Goal: Task Accomplishment & Management: Manage account settings

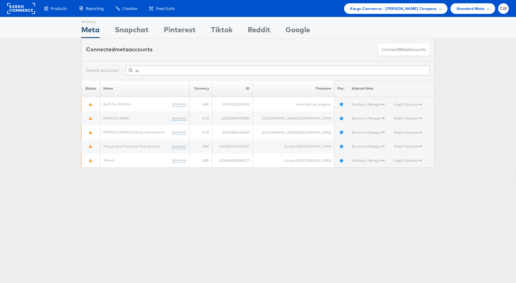
type input "t"
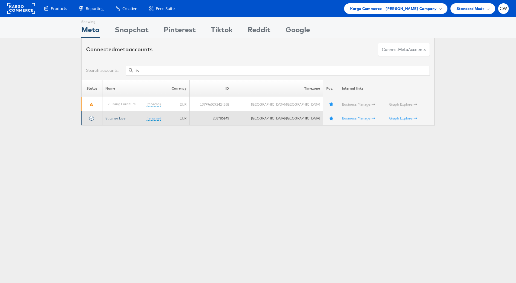
type input "liv"
click at [120, 119] on link "Stitcher Live" at bounding box center [115, 118] width 20 height 5
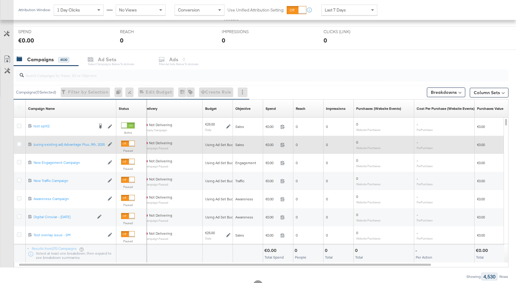
scroll to position [215, 0]
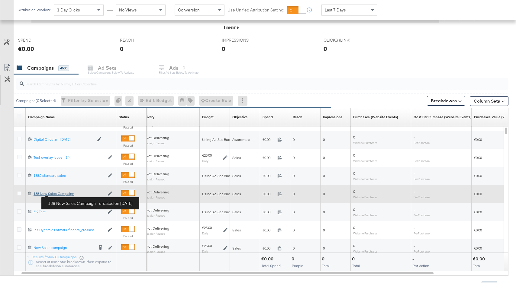
click at [64, 195] on div "138 New Sales Campaign 138 New Sales Campaign" at bounding box center [69, 193] width 71 height 5
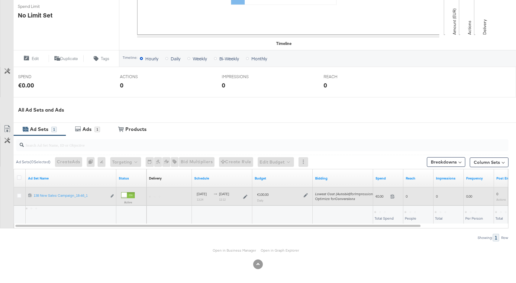
scroll to position [178, 0]
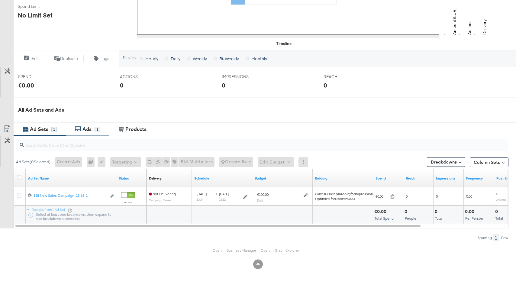
click at [91, 134] on div "Ads 1" at bounding box center [87, 129] width 43 height 13
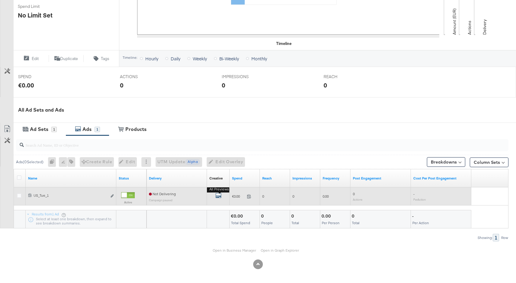
click at [218, 194] on icon "default" at bounding box center [218, 196] width 6 height 6
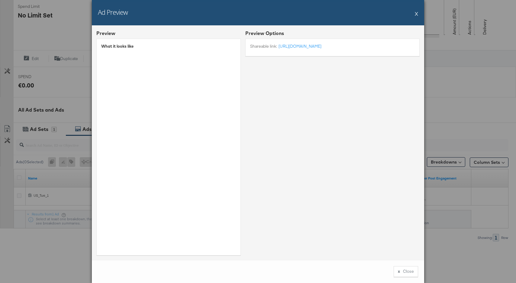
click at [417, 13] on button "X" at bounding box center [416, 14] width 3 height 12
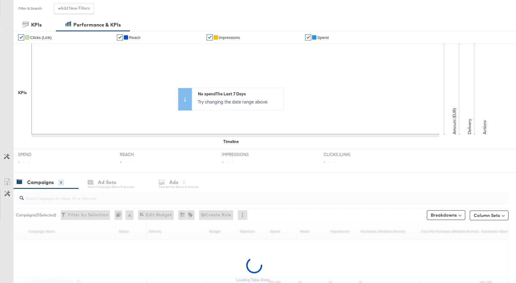
scroll to position [247, 0]
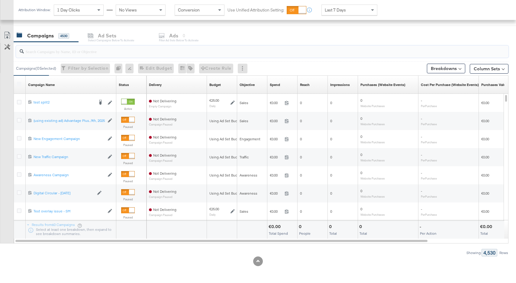
click at [86, 53] on input "search" at bounding box center [244, 49] width 440 height 12
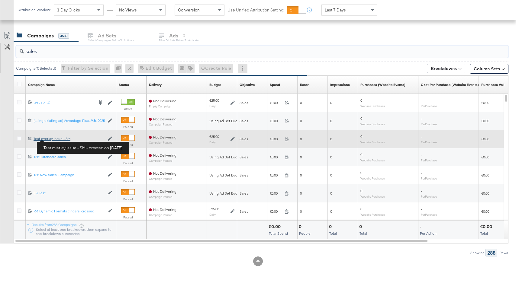
type input "sales"
click at [59, 139] on div "Test overlay issue - SM Test overlay issue - SM" at bounding box center [69, 138] width 71 height 5
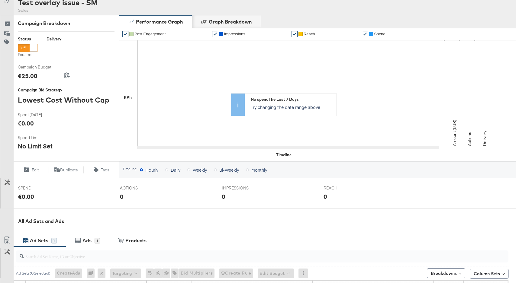
scroll to position [178, 0]
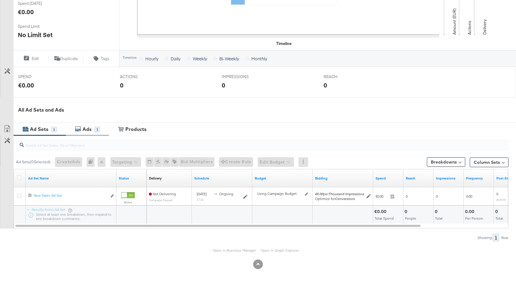
click at [89, 129] on div "Ads" at bounding box center [86, 129] width 9 height 7
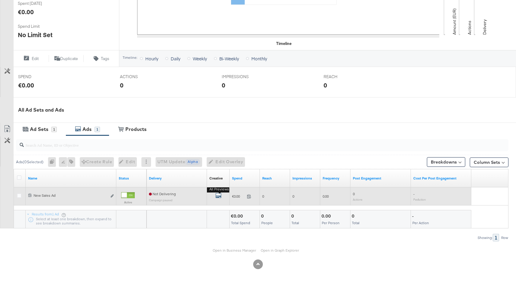
click at [220, 198] on icon "default" at bounding box center [218, 196] width 6 height 6
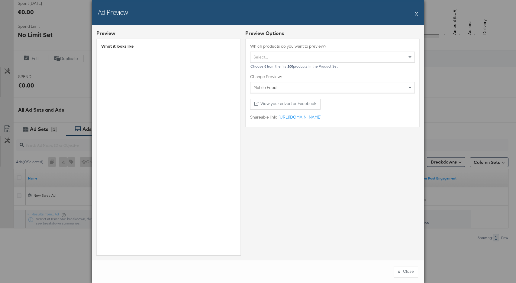
click at [416, 14] on button "X" at bounding box center [416, 14] width 3 height 12
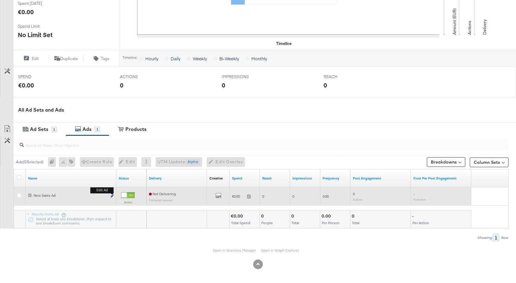
click at [112, 197] on icon "link" at bounding box center [112, 195] width 3 height 3
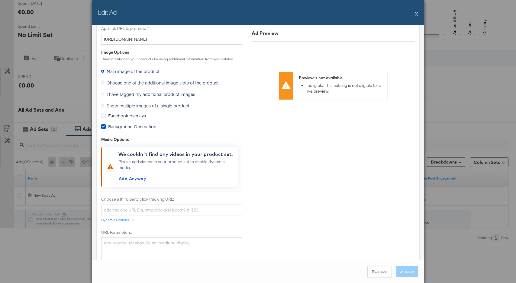
scroll to position [422, 0]
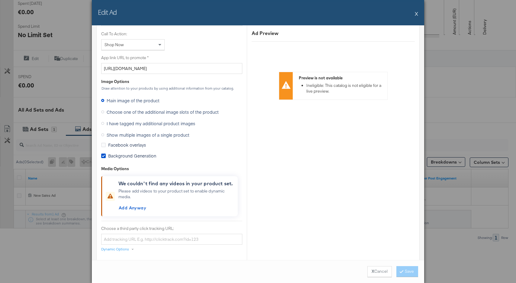
click at [136, 113] on span "Choose one of the additional image slots of the product" at bounding box center [163, 112] width 112 height 6
click at [0, 0] on input "Choose one of the additional image slots of the product" at bounding box center [0, 0] width 0 height 0
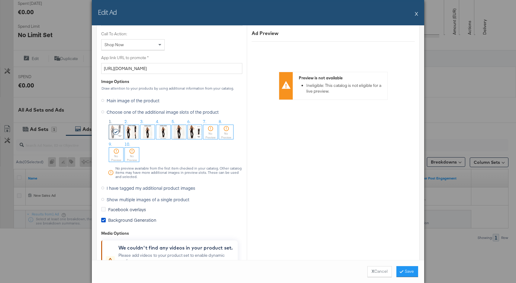
click at [416, 14] on button "X" at bounding box center [416, 14] width 3 height 12
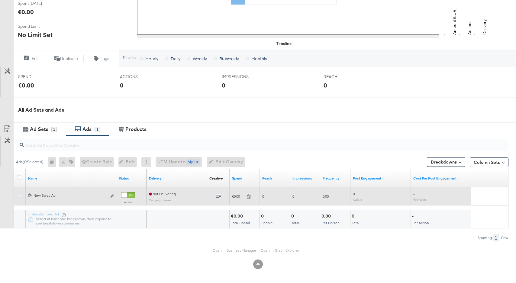
click at [18, 194] on icon at bounding box center [19, 196] width 5 height 5
click at [0, 0] on input "checkbox" at bounding box center [0, 0] width 0 height 0
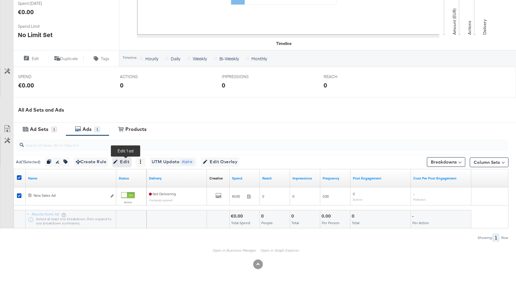
click at [123, 160] on span "Edit" at bounding box center [121, 162] width 15 height 8
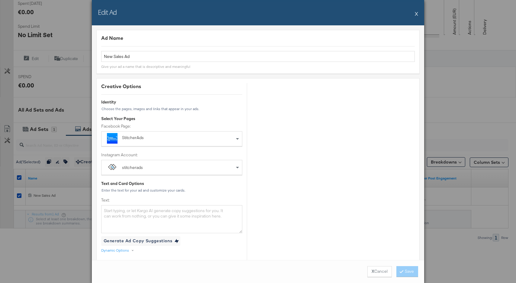
click at [416, 15] on button "X" at bounding box center [416, 14] width 3 height 12
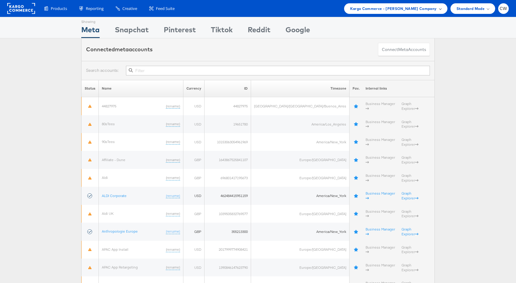
click at [434, 9] on span "Kargo Commerce - Craig Wilmott Company" at bounding box center [393, 8] width 87 height 6
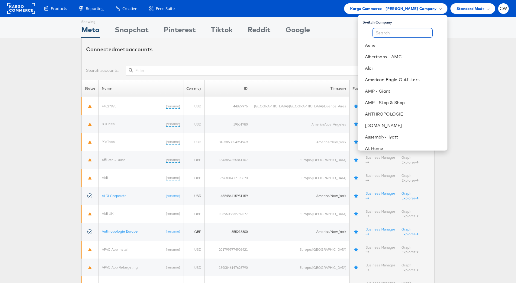
click at [392, 34] on input "text" at bounding box center [402, 33] width 60 height 10
